Goal: Go to known website: Access a specific website the user already knows

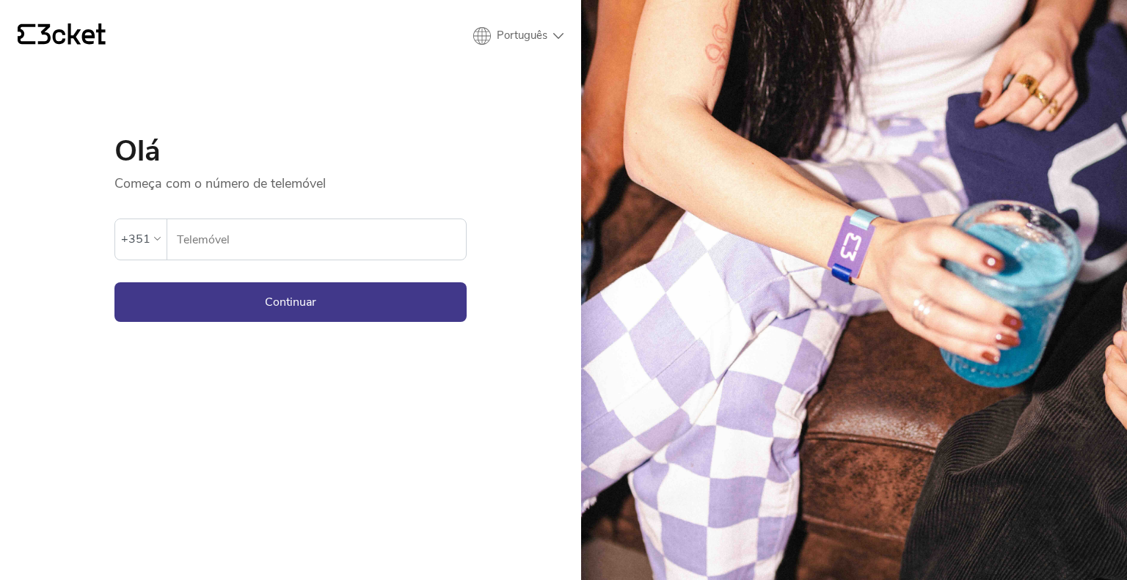
click at [195, 237] on input "Telemóvel" at bounding box center [321, 239] width 290 height 40
type input "914524161"
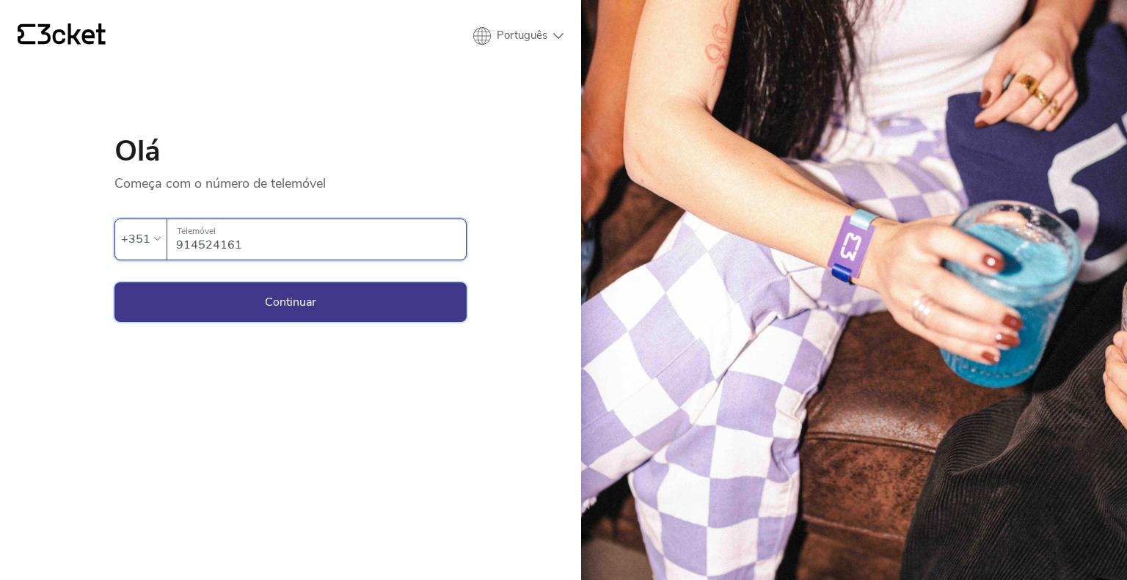
click at [238, 296] on button "Continuar" at bounding box center [290, 302] width 352 height 40
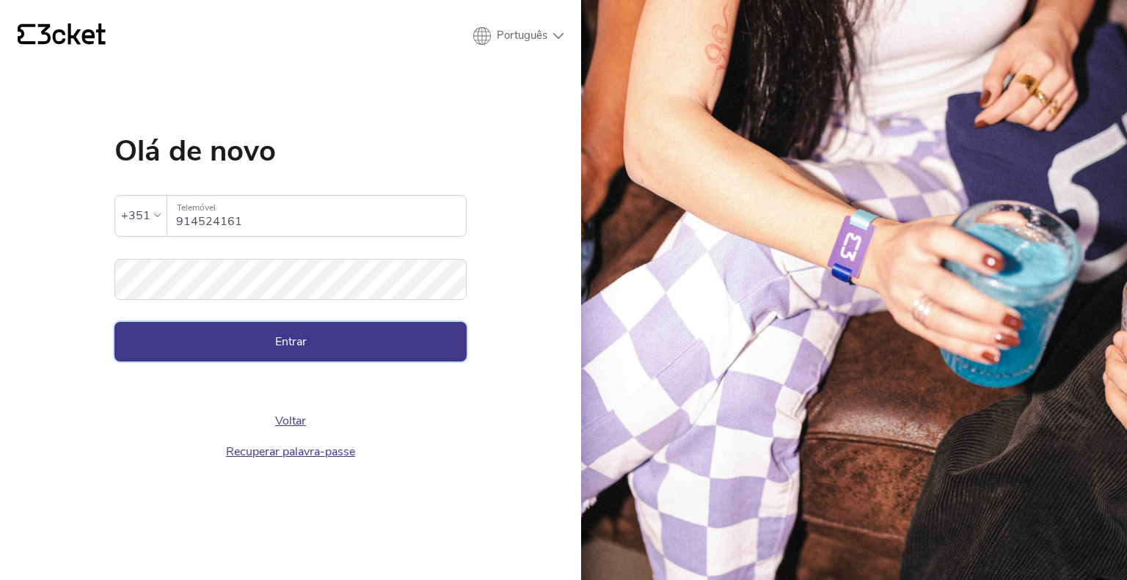
click at [271, 327] on button "Entrar" at bounding box center [290, 342] width 352 height 40
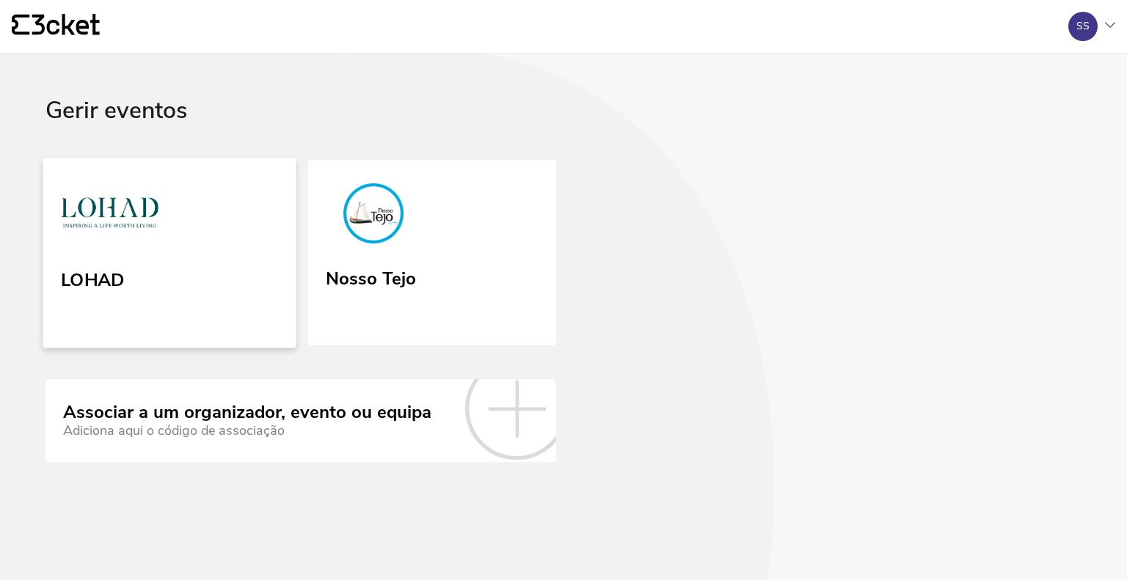
click at [258, 244] on link "LOHAD" at bounding box center [169, 253] width 253 height 190
